Goal: Task Accomplishment & Management: Manage account settings

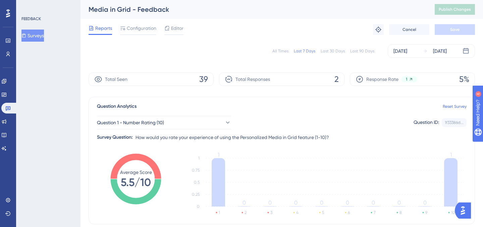
scroll to position [142, 0]
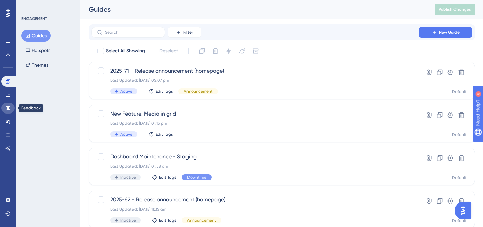
click at [8, 109] on icon at bounding box center [7, 107] width 5 height 5
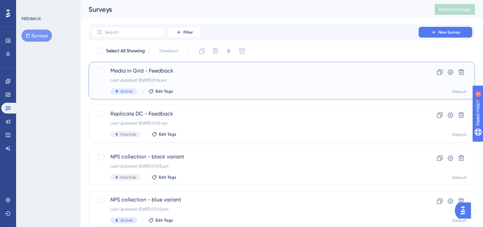
click at [228, 84] on div "Media in Grid - Feedback Last Updated: [DATE] 01:16 pm Active Edit Tags" at bounding box center [254, 81] width 289 height 28
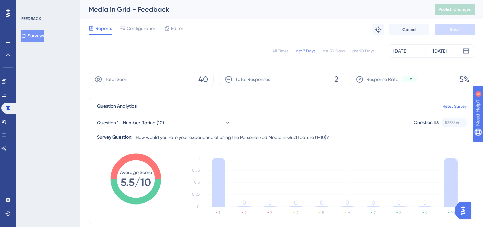
click at [174, 23] on div "Reports Configuration Editor Troubleshoot Cancel Save" at bounding box center [282, 29] width 387 height 21
click at [177, 30] on span "Editor" at bounding box center [177, 28] width 12 height 8
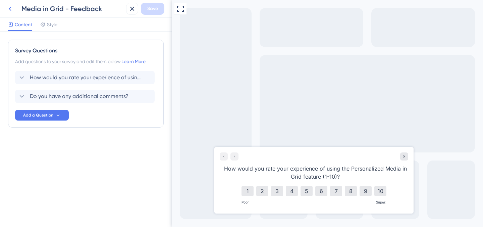
click at [10, 5] on icon at bounding box center [10, 9] width 8 height 8
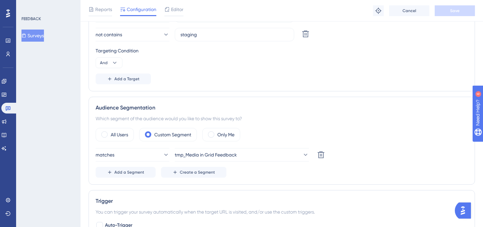
scroll to position [295, 0]
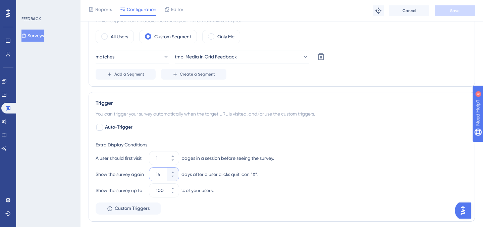
click at [159, 173] on input "14" at bounding box center [160, 174] width 9 height 8
type input "07"
click at [307, 162] on div "A user should first visit 1 pages in a session before seeing the survey." at bounding box center [282, 157] width 373 height 13
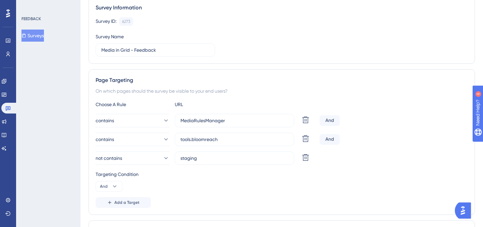
scroll to position [0, 0]
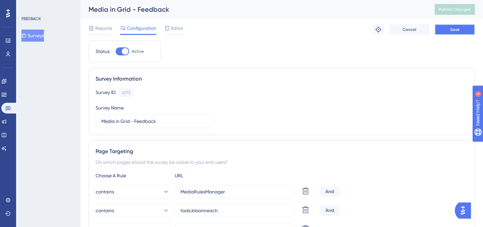
click at [452, 28] on span "Save" at bounding box center [454, 29] width 9 height 5
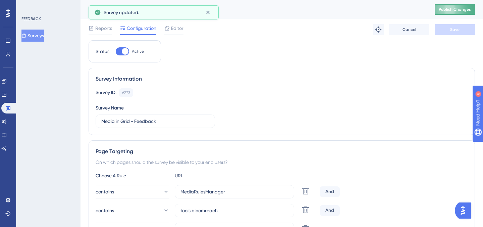
click at [447, 11] on span "Publish Changes" at bounding box center [455, 9] width 32 height 5
click at [91, 27] on icon at bounding box center [91, 28] width 5 height 5
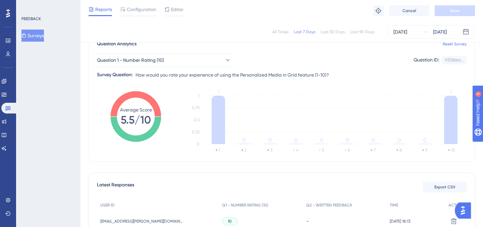
scroll to position [142, 0]
